Goal: Check status

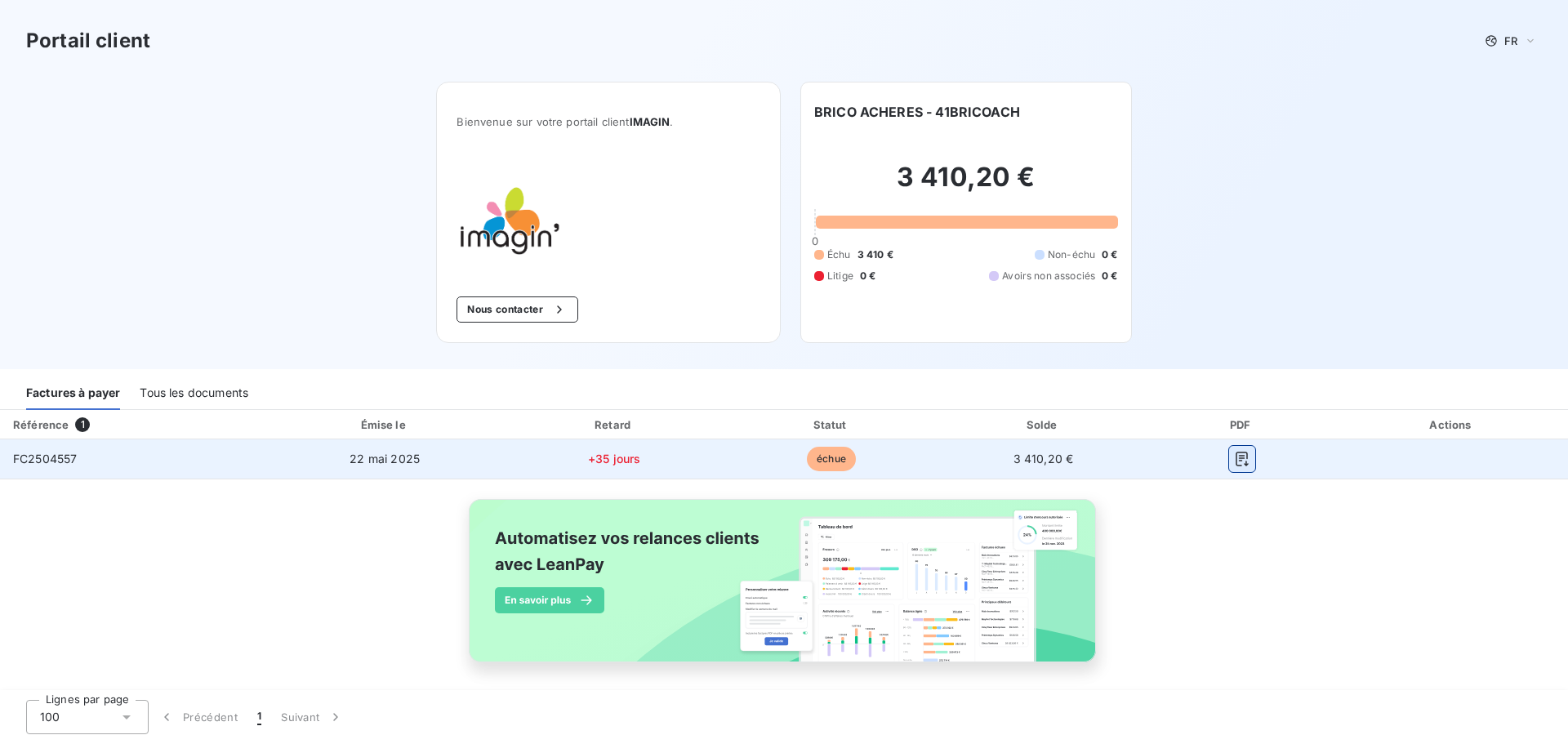
click at [1236, 460] on icon "button" at bounding box center [1242, 459] width 12 height 15
